Goal: Find contact information: Find contact information

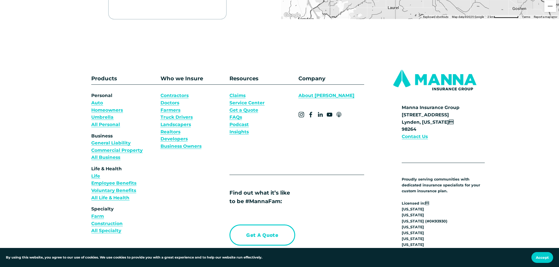
scroll to position [293, 0]
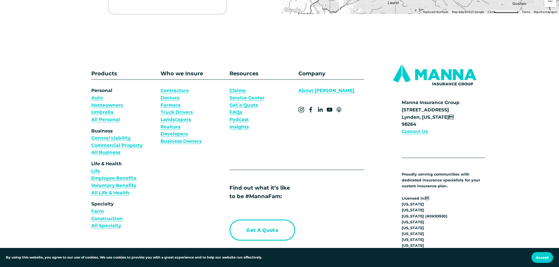
click at [408, 131] on strong "Contact Us" at bounding box center [414, 132] width 26 height 6
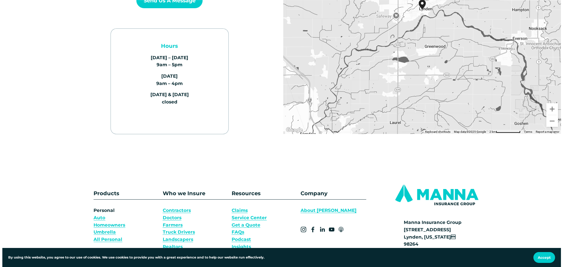
scroll to position [117, 0]
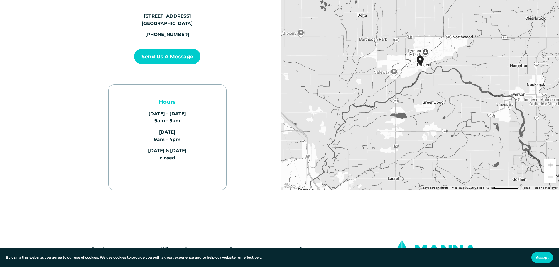
click at [164, 55] on button "Send us a Message" at bounding box center [167, 57] width 66 height 16
